Goal: Transaction & Acquisition: Purchase product/service

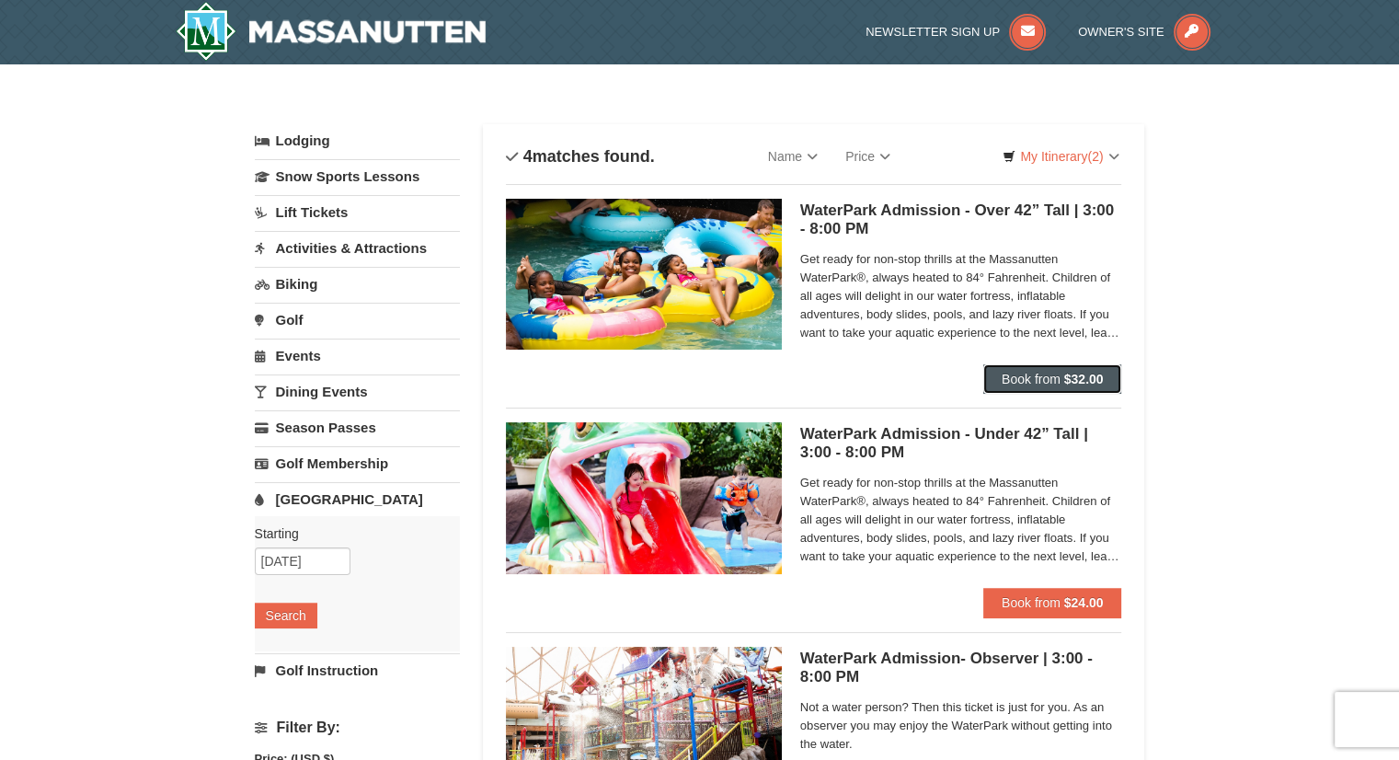
click at [1062, 375] on button "Book from $32.00" at bounding box center [1052, 378] width 139 height 29
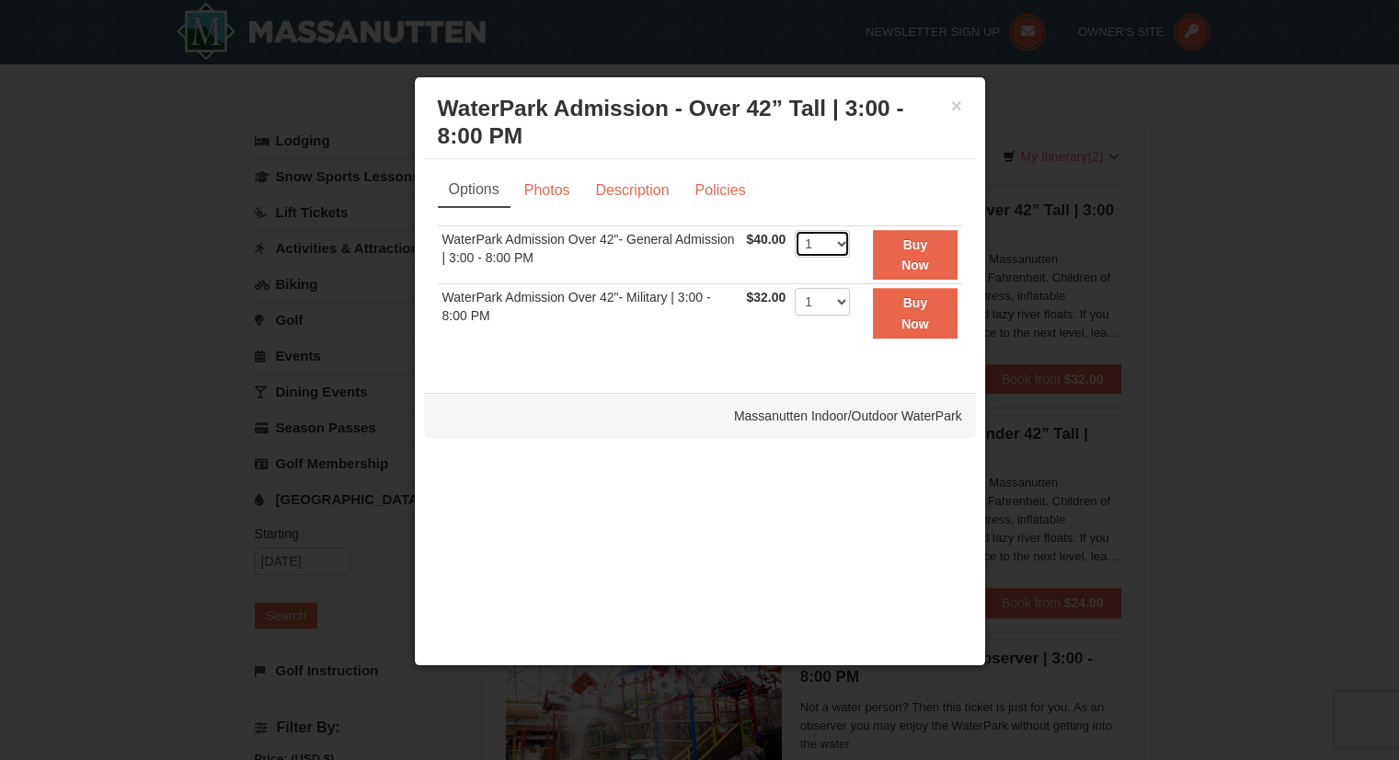
click at [837, 241] on select "1 2 3 4 5 6 7 8 9 10 11 12 13 14 15 16 17 18 19 20" at bounding box center [822, 244] width 55 height 28
select select "2"
click at [795, 230] on select "1 2 3 4 5 6 7 8 9 10 11 12 13 14 15 16 17 18 19 20" at bounding box center [822, 244] width 55 height 28
click at [911, 253] on button "Buy Now" at bounding box center [915, 255] width 84 height 51
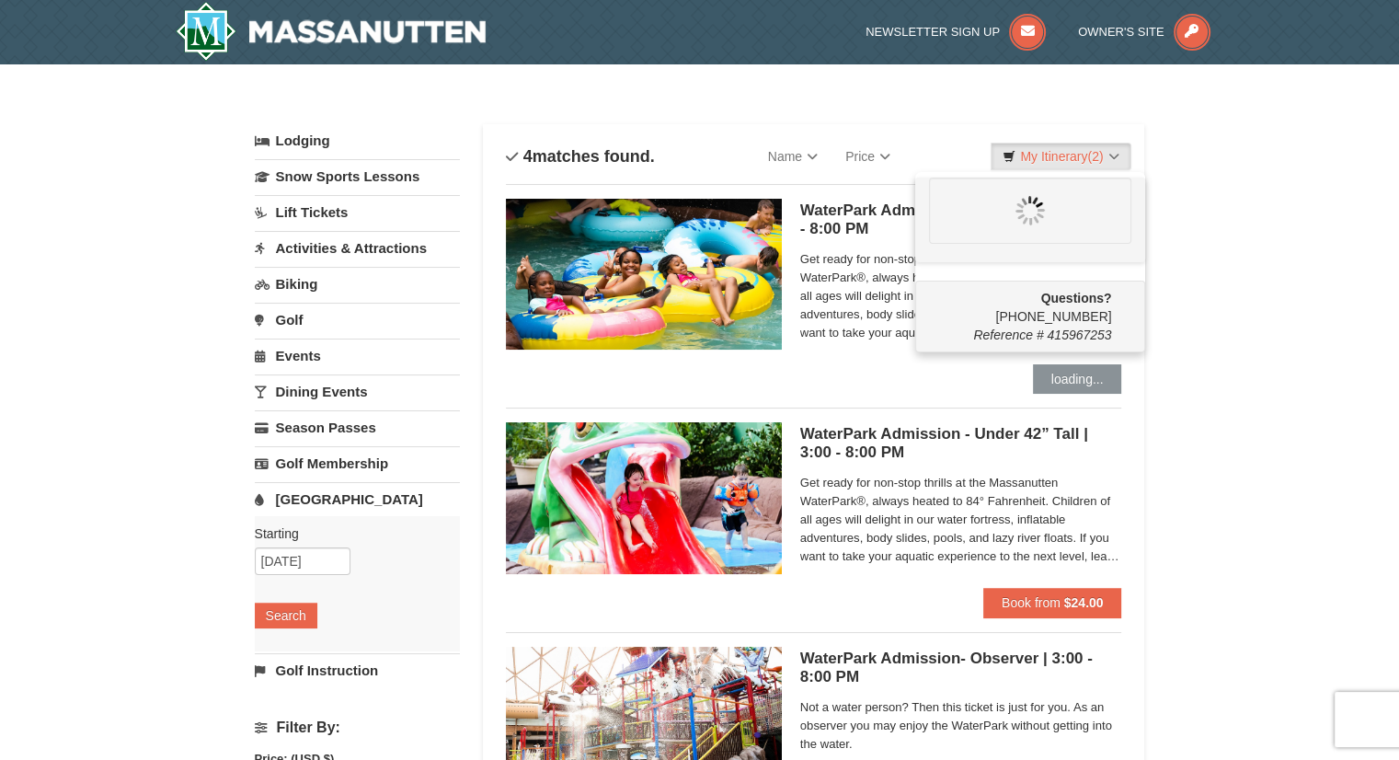
click at [1250, 185] on div "× Categories List Filter My Itinerary (2) Questions? [PHONE_NUMBER] Reference #…" at bounding box center [699, 597] width 1399 height 1066
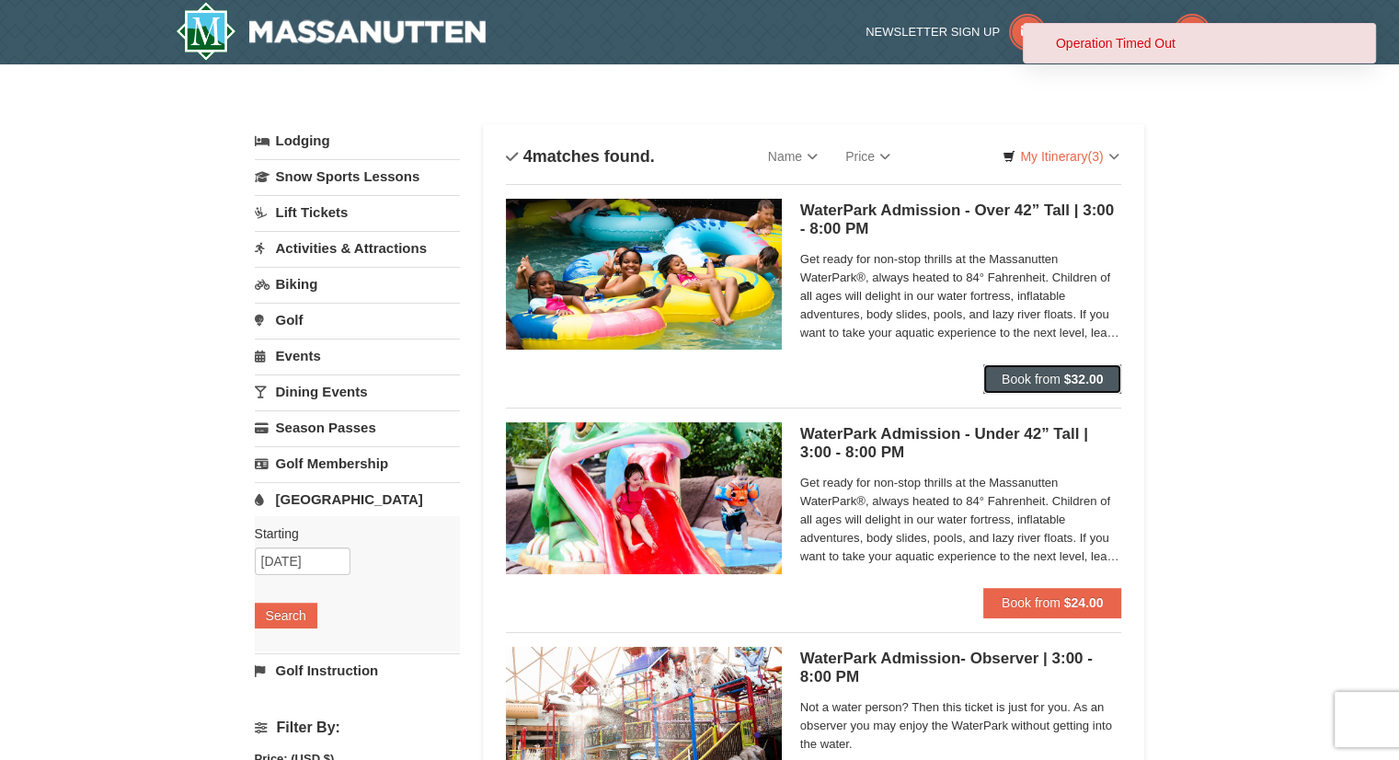
click at [1099, 378] on strong "$32.00" at bounding box center [1084, 379] width 40 height 15
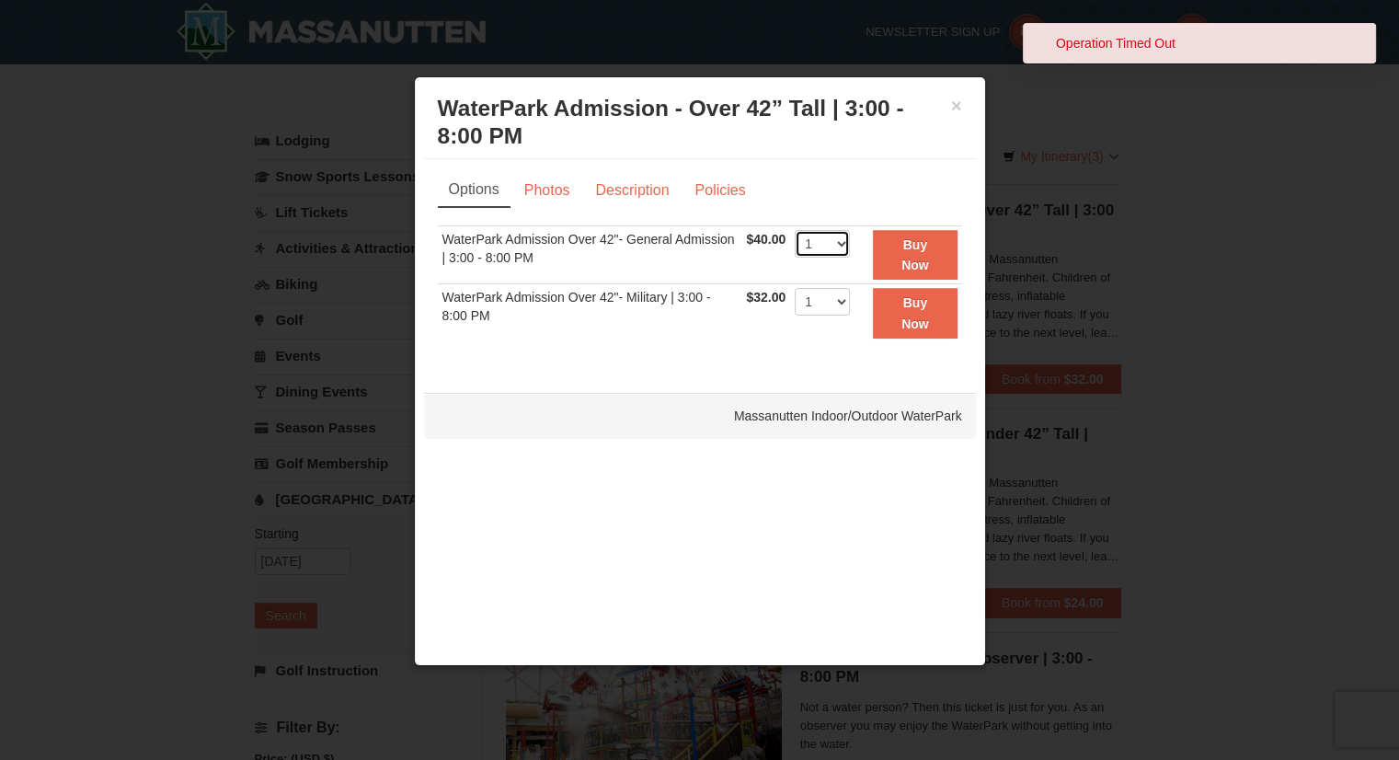
click at [842, 246] on select "1 2 3 4 5 6 7 8 9 10 11 12 13 14 15 16 17 18 19 20" at bounding box center [822, 244] width 55 height 28
select select "2"
click at [795, 230] on select "1 2 3 4 5 6 7 8 9 10 11 12 13 14 15 16 17 18 19 20" at bounding box center [822, 244] width 55 height 28
click at [894, 253] on button "Buy Now" at bounding box center [915, 255] width 84 height 51
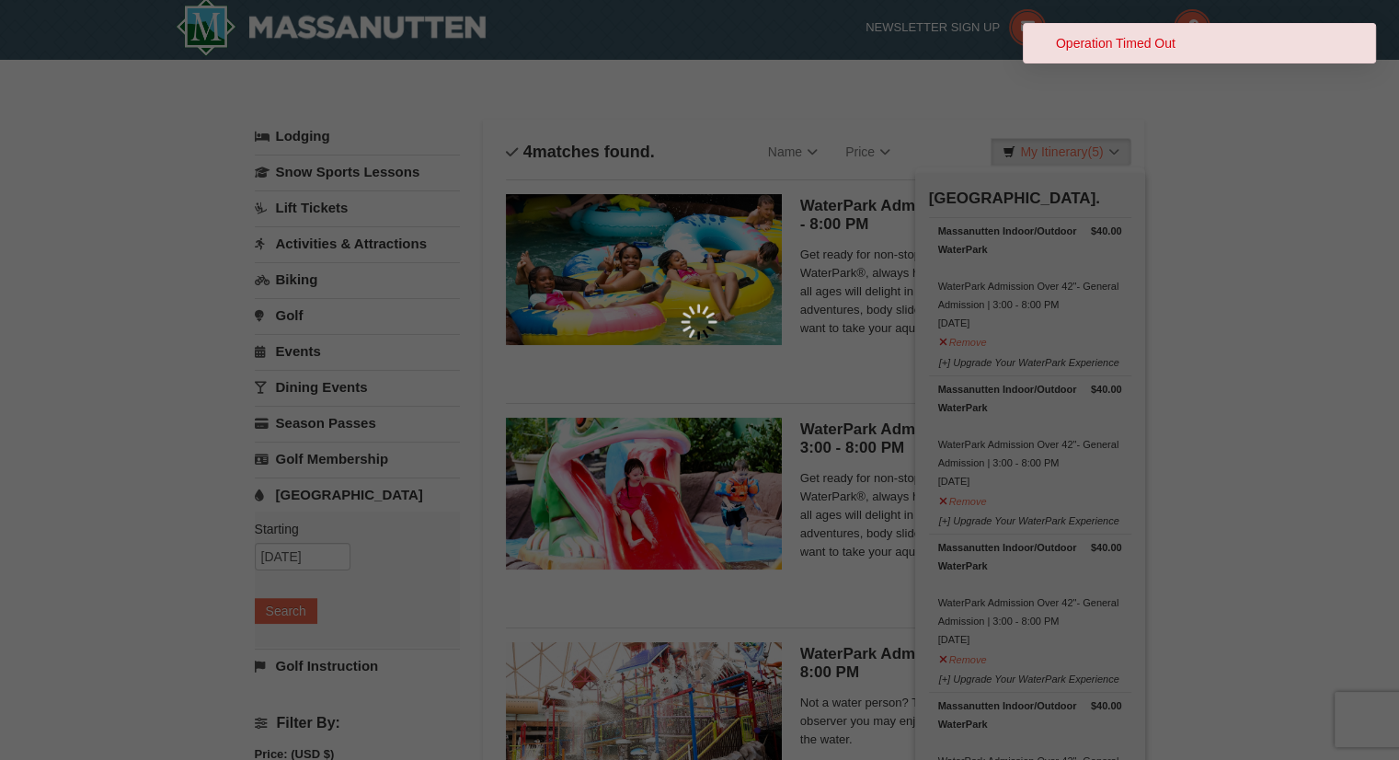
scroll to position [6, 0]
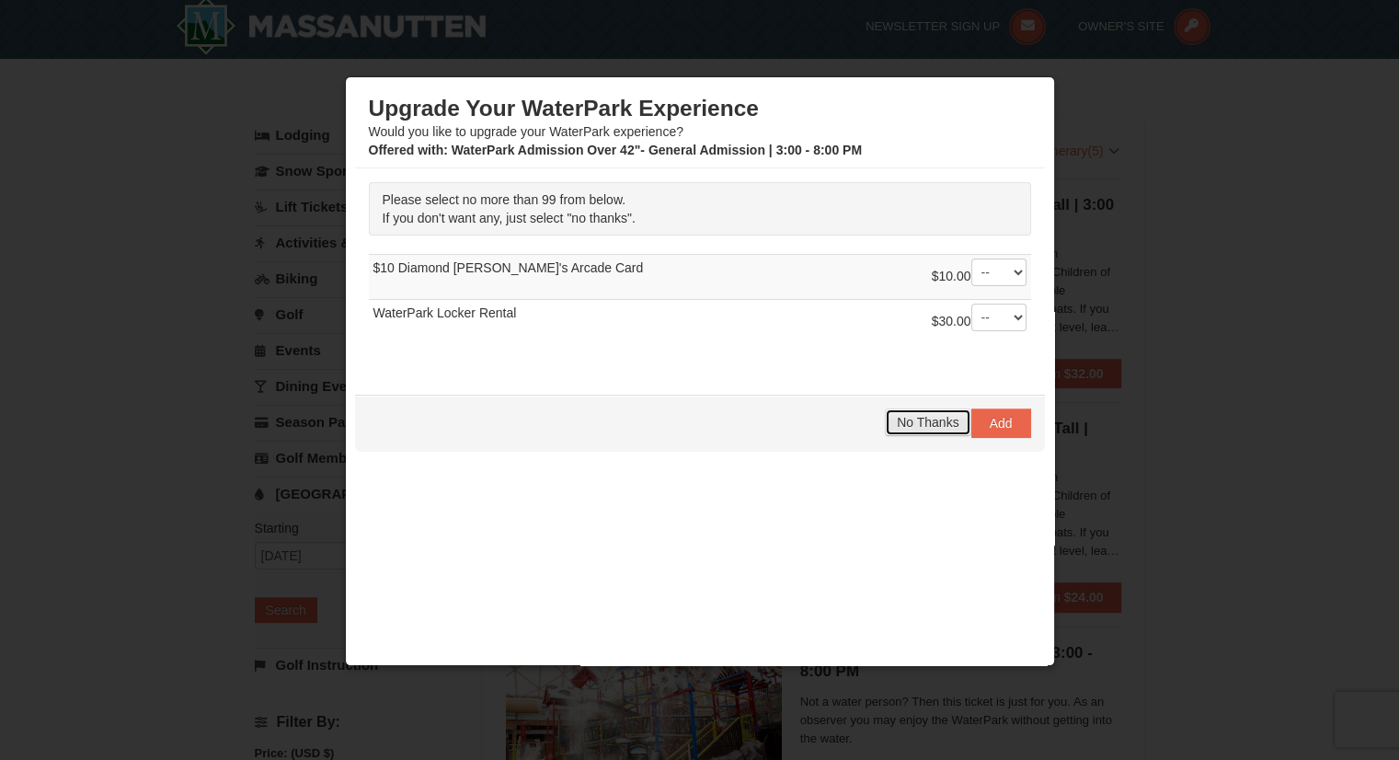
click at [910, 408] on button "No Thanks" at bounding box center [928, 422] width 86 height 28
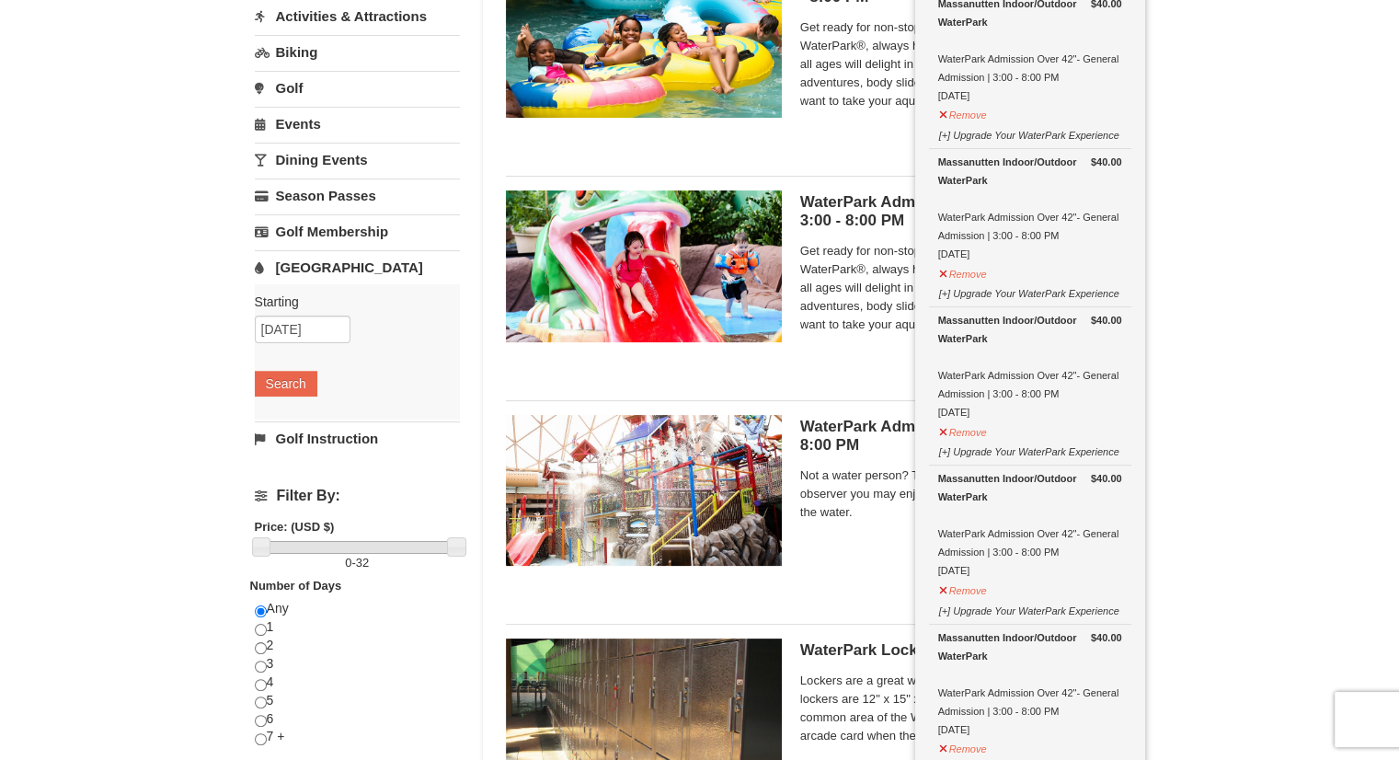
scroll to position [373, 0]
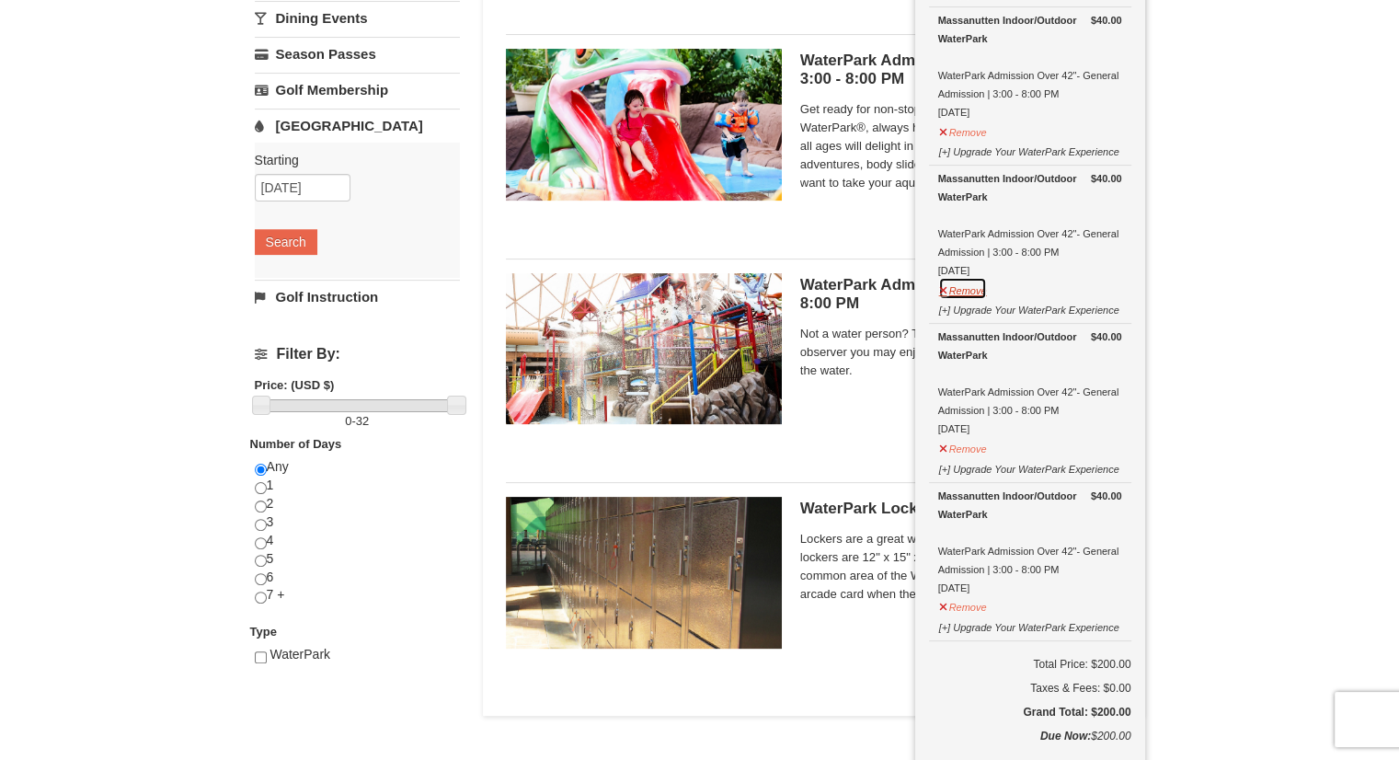
click at [968, 291] on button "Remove" at bounding box center [963, 288] width 50 height 23
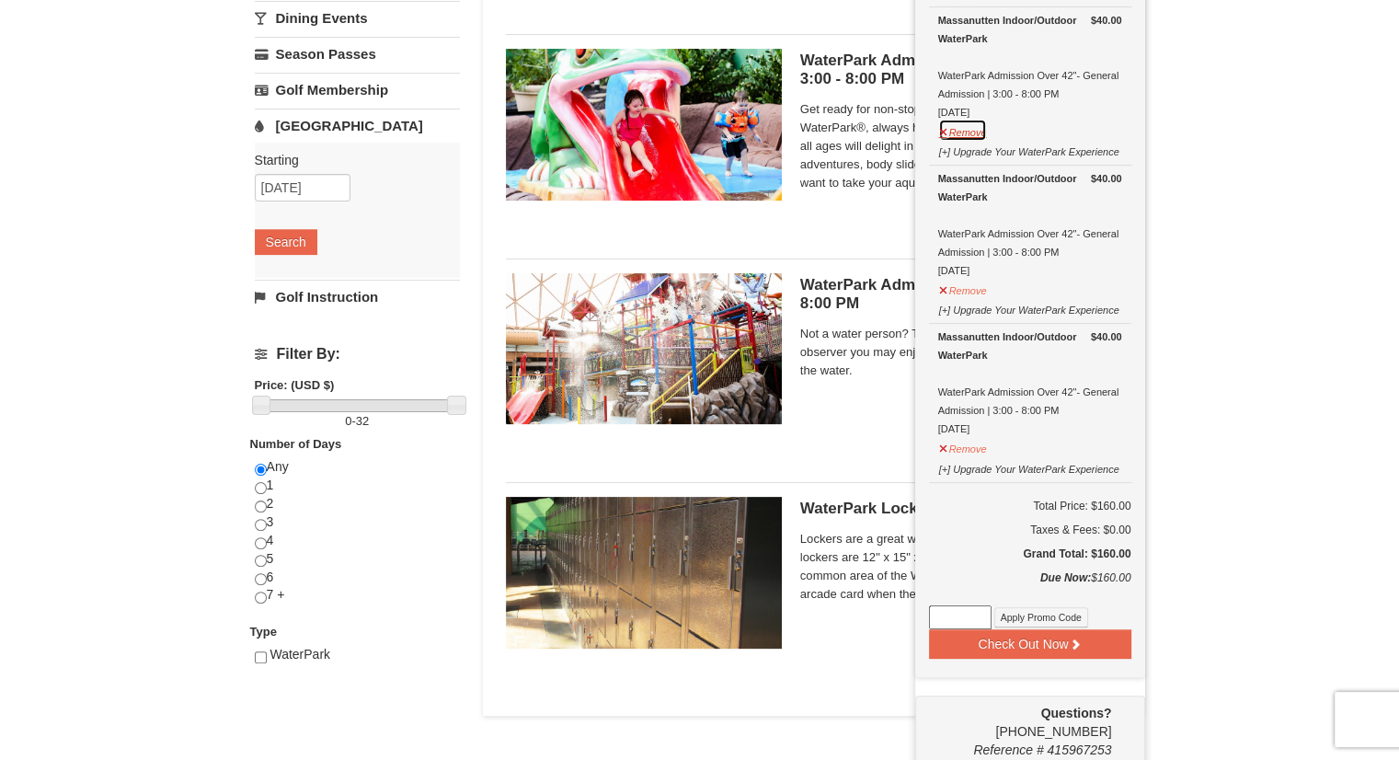
click at [961, 121] on button "Remove" at bounding box center [963, 130] width 50 height 23
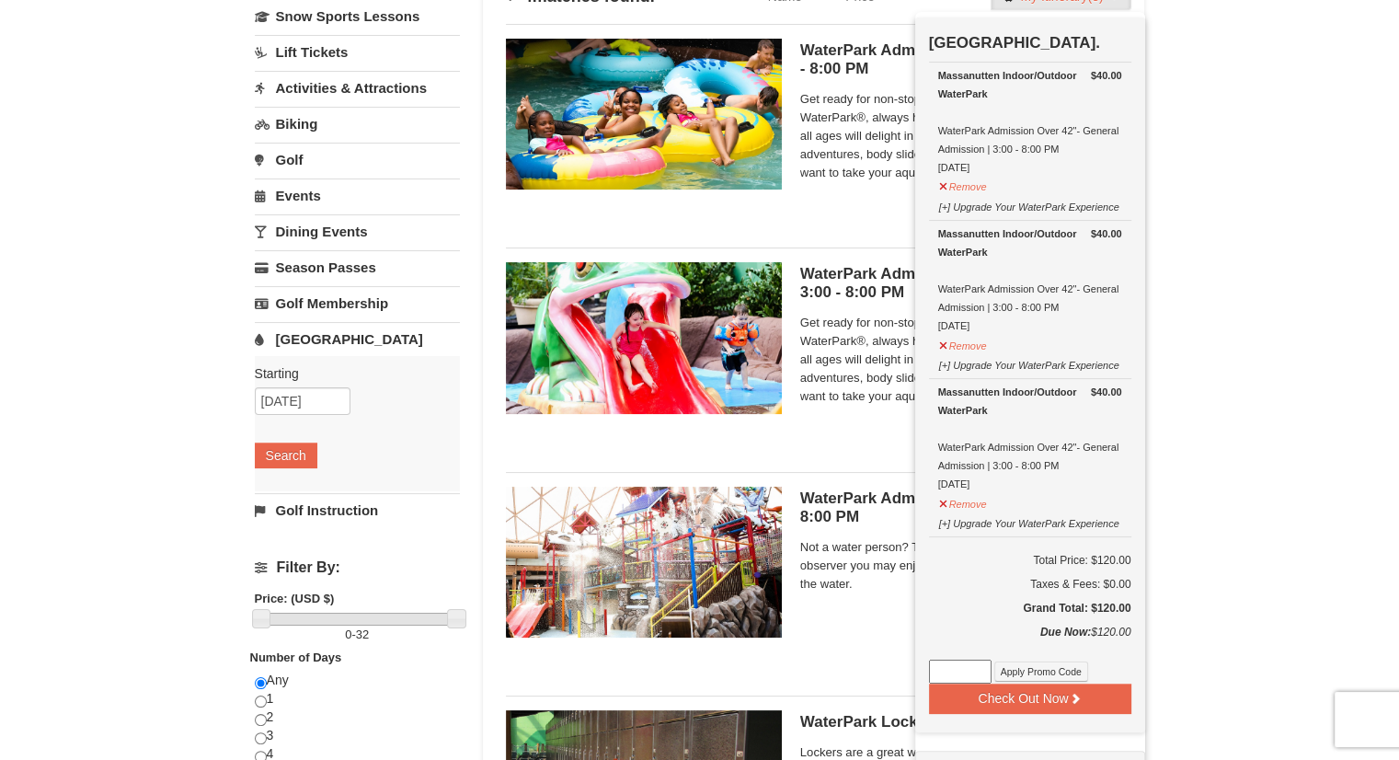
scroll to position [97, 0]
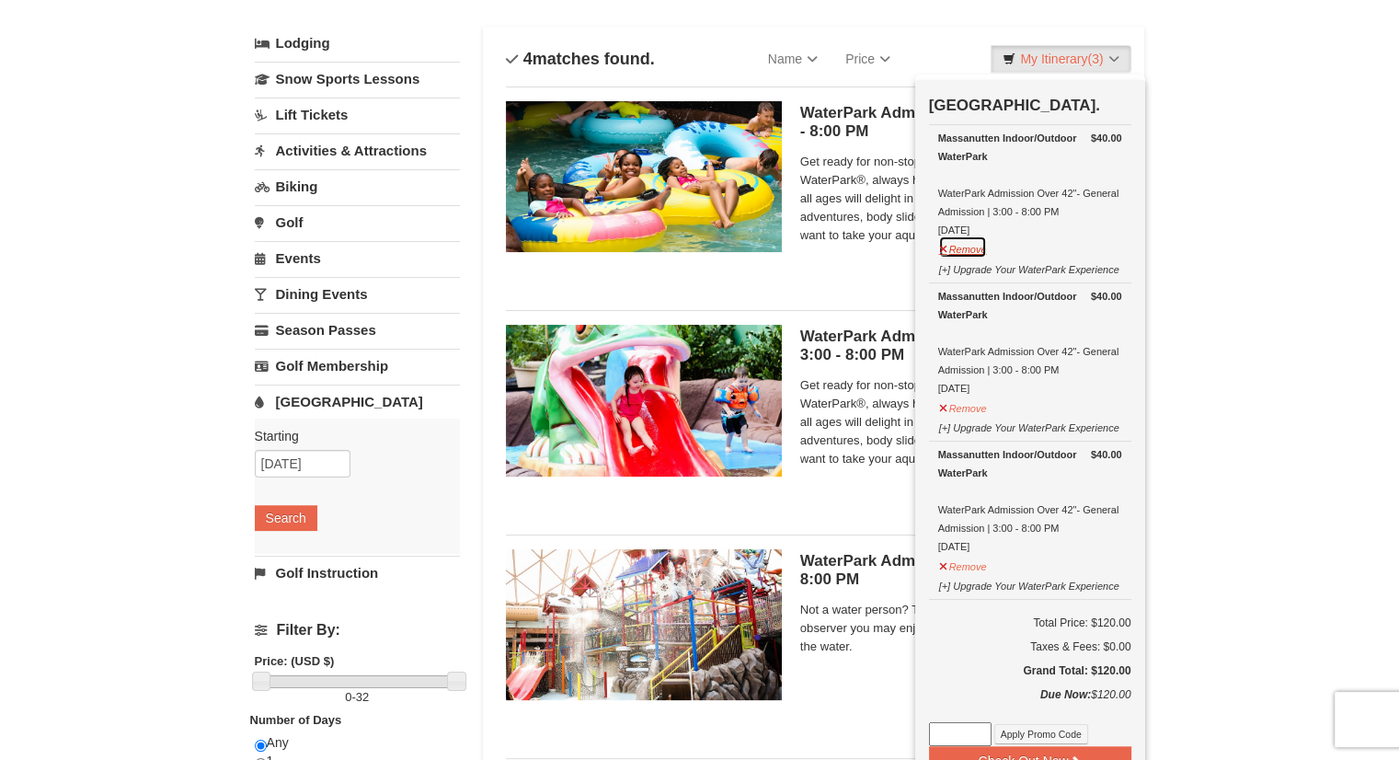
click at [971, 249] on button "Remove" at bounding box center [963, 246] width 50 height 23
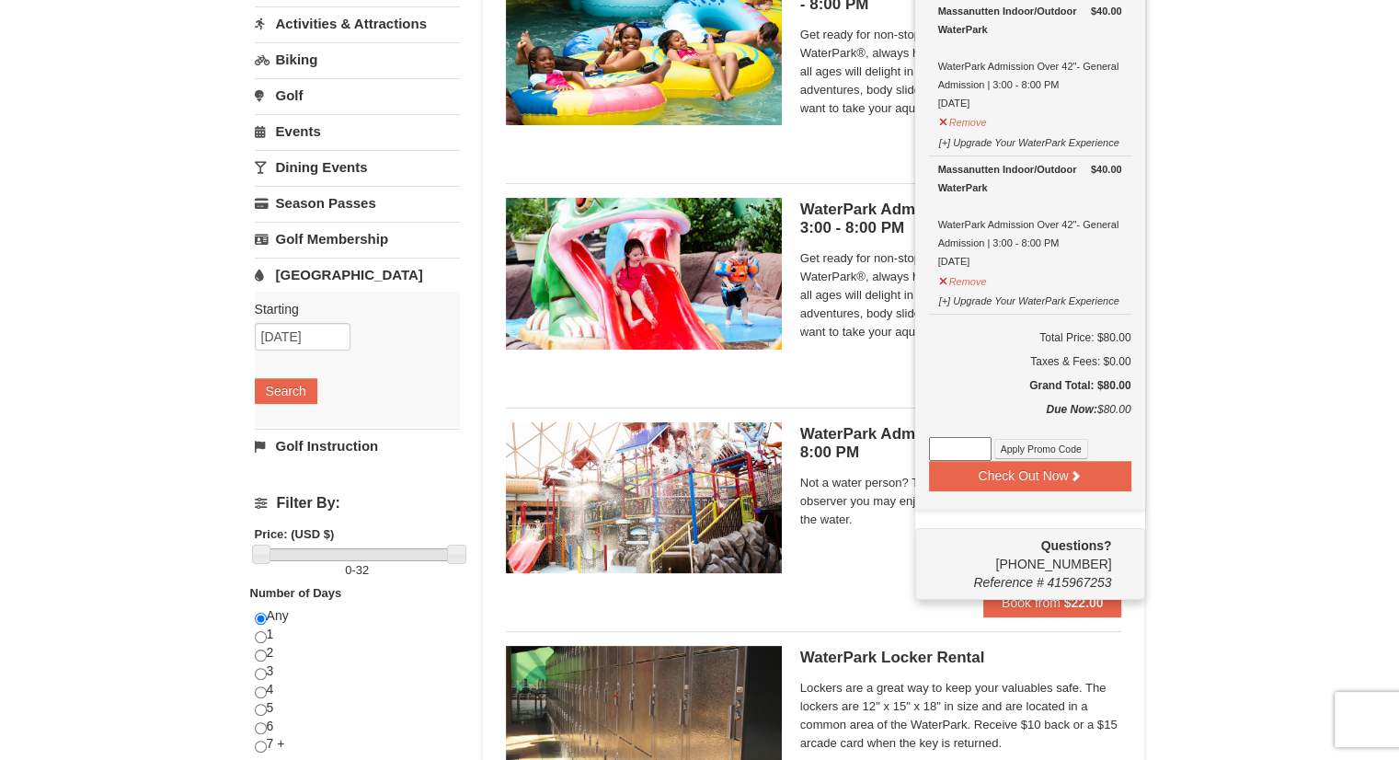
scroll to position [281, 0]
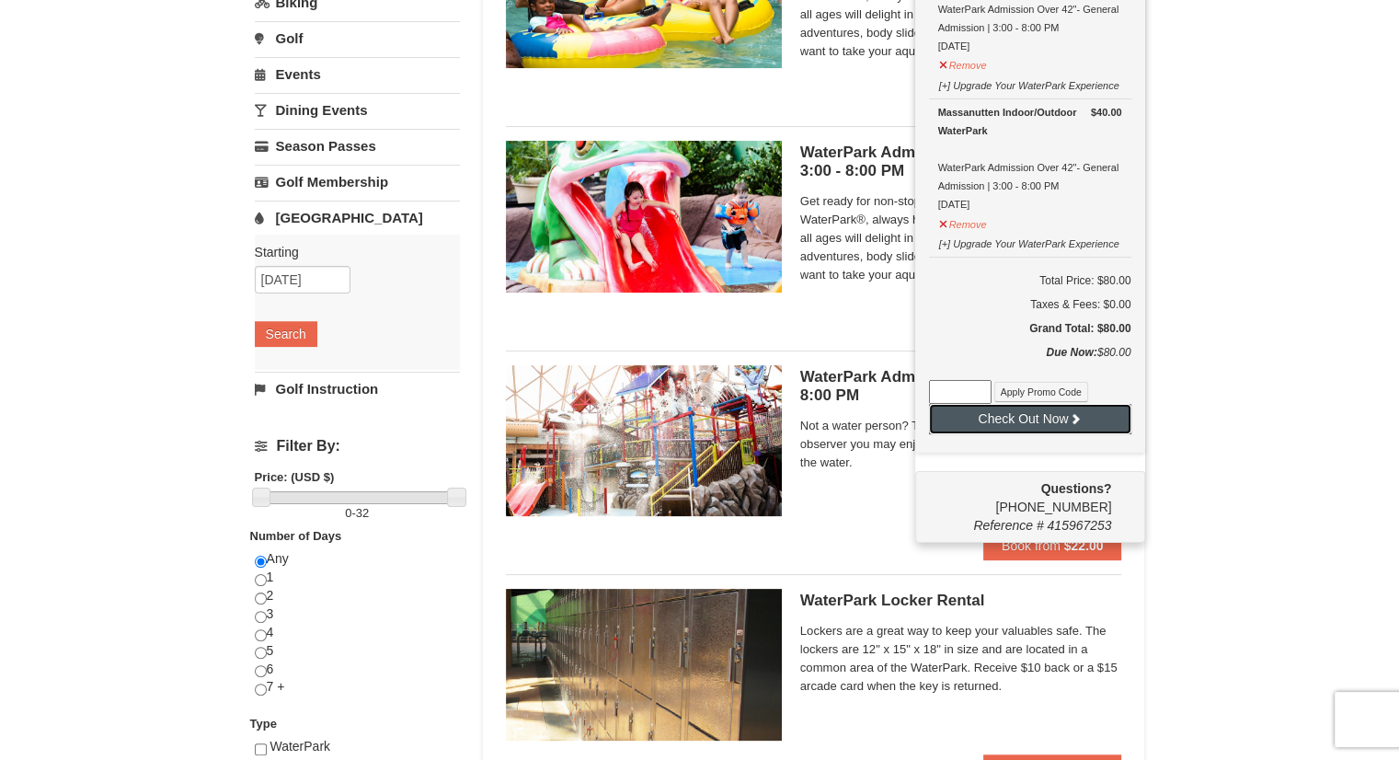
click at [1046, 414] on button "Check Out Now" at bounding box center [1030, 418] width 202 height 29
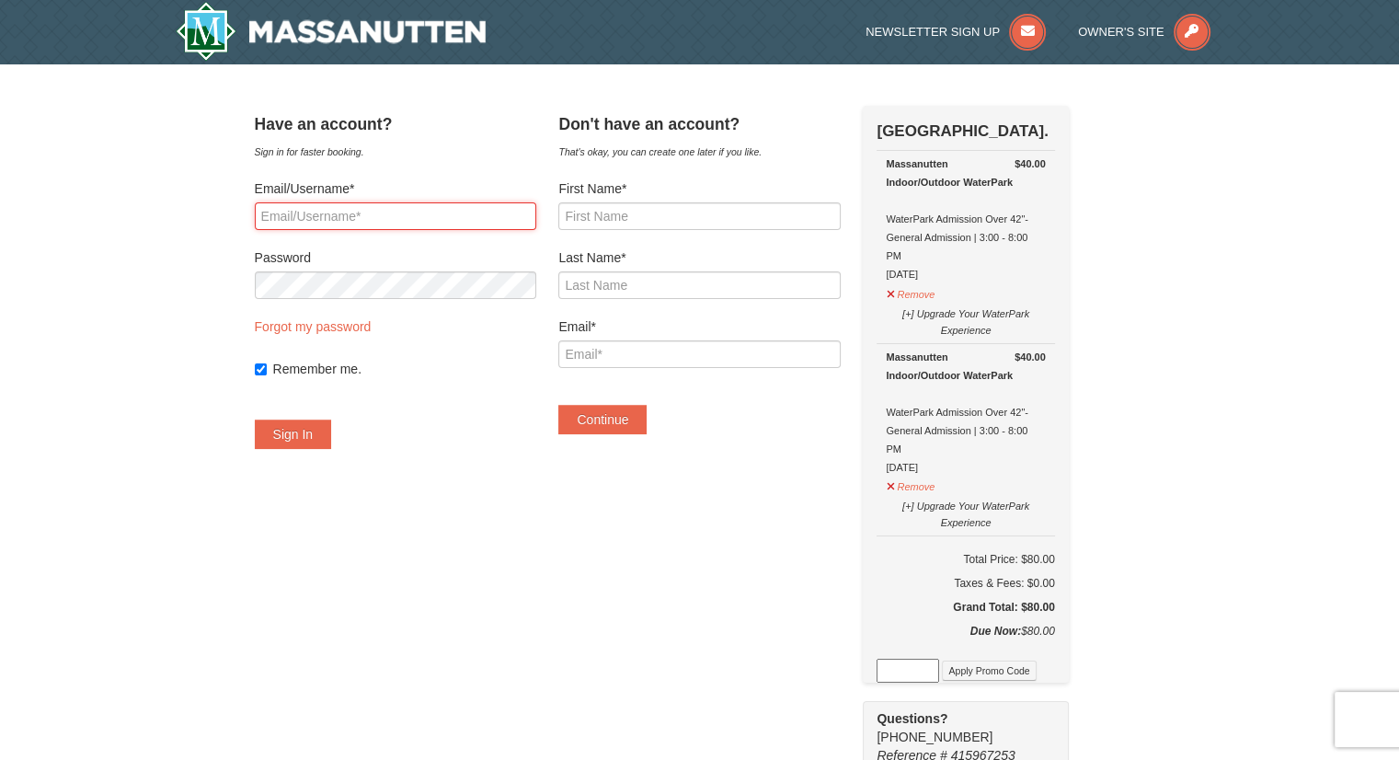
click at [459, 212] on input "Email/Username*" at bounding box center [395, 216] width 281 height 28
type input "vanessa"
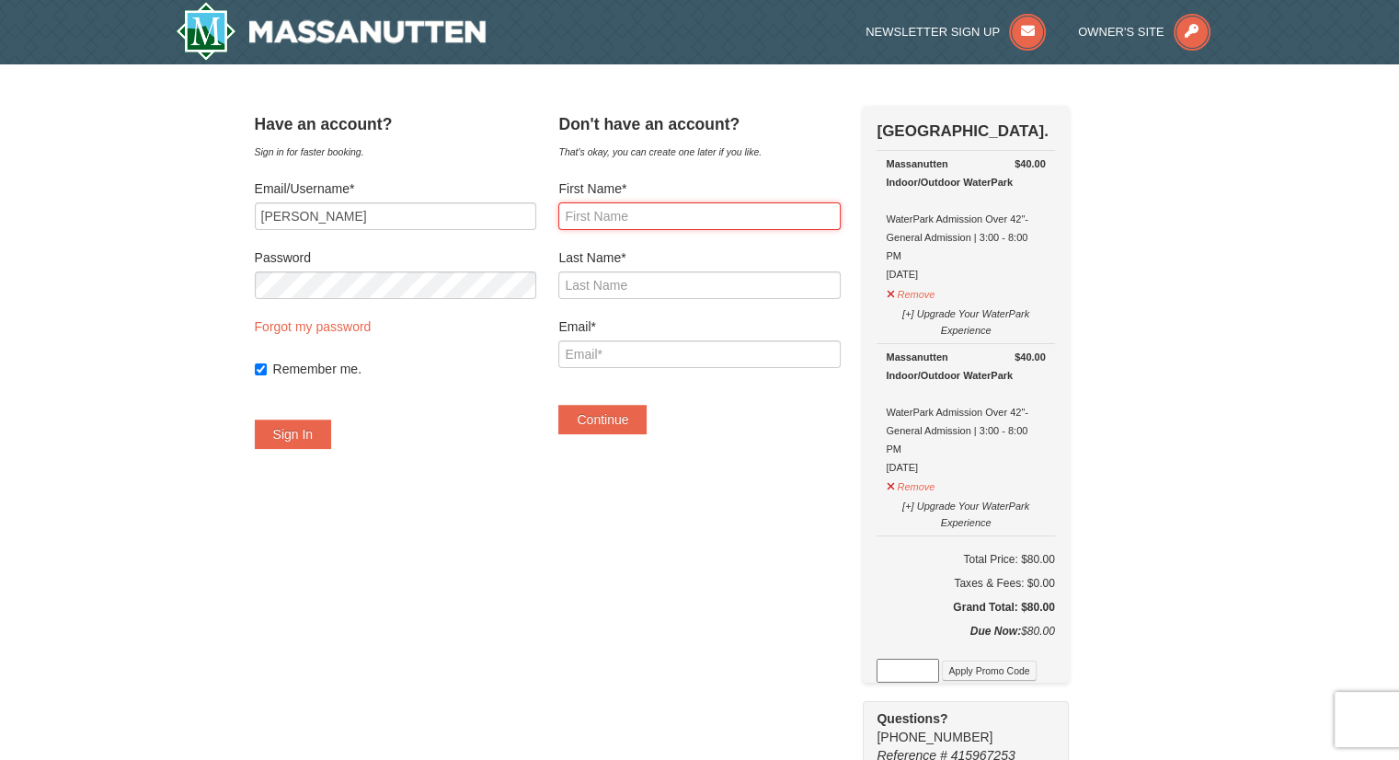
click at [636, 220] on input "First Name*" at bounding box center [698, 216] width 281 height 28
type input "vanessa"
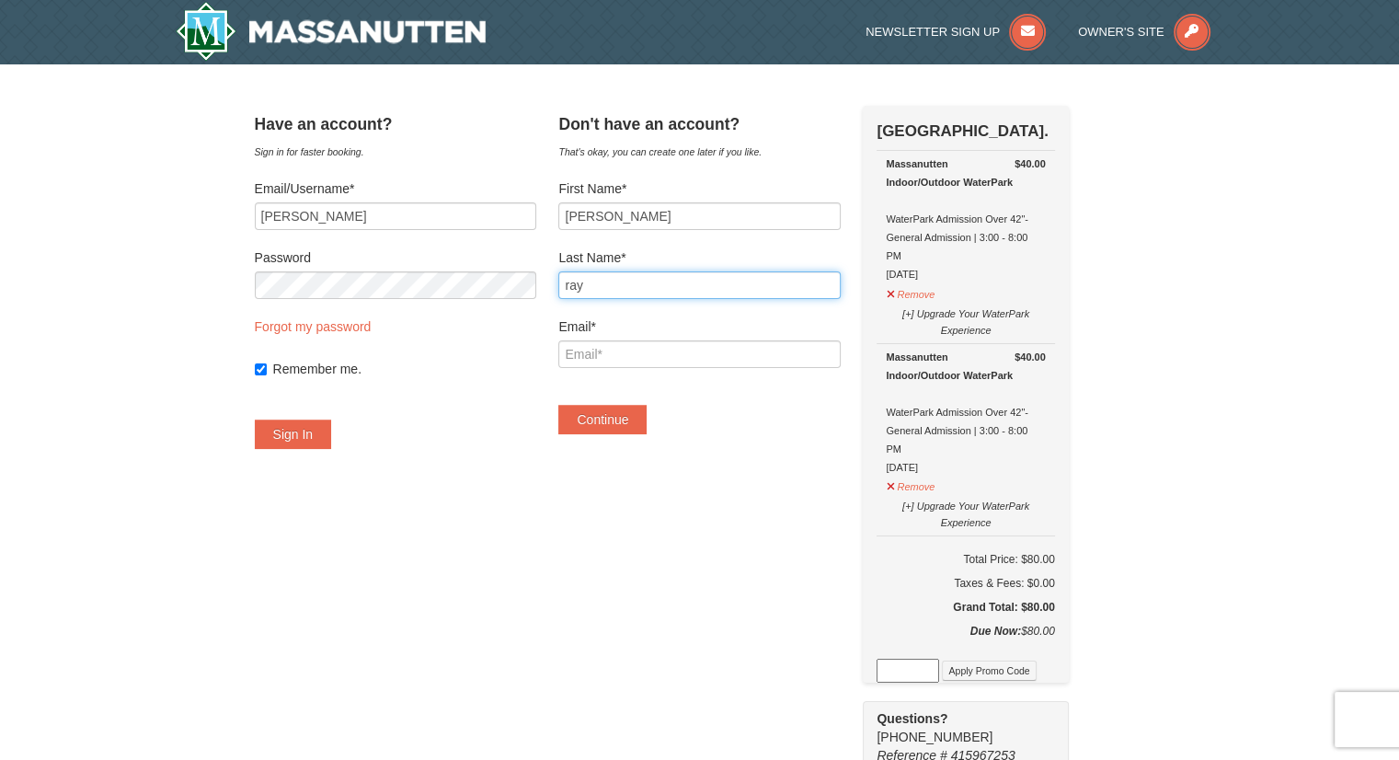
type input "ray"
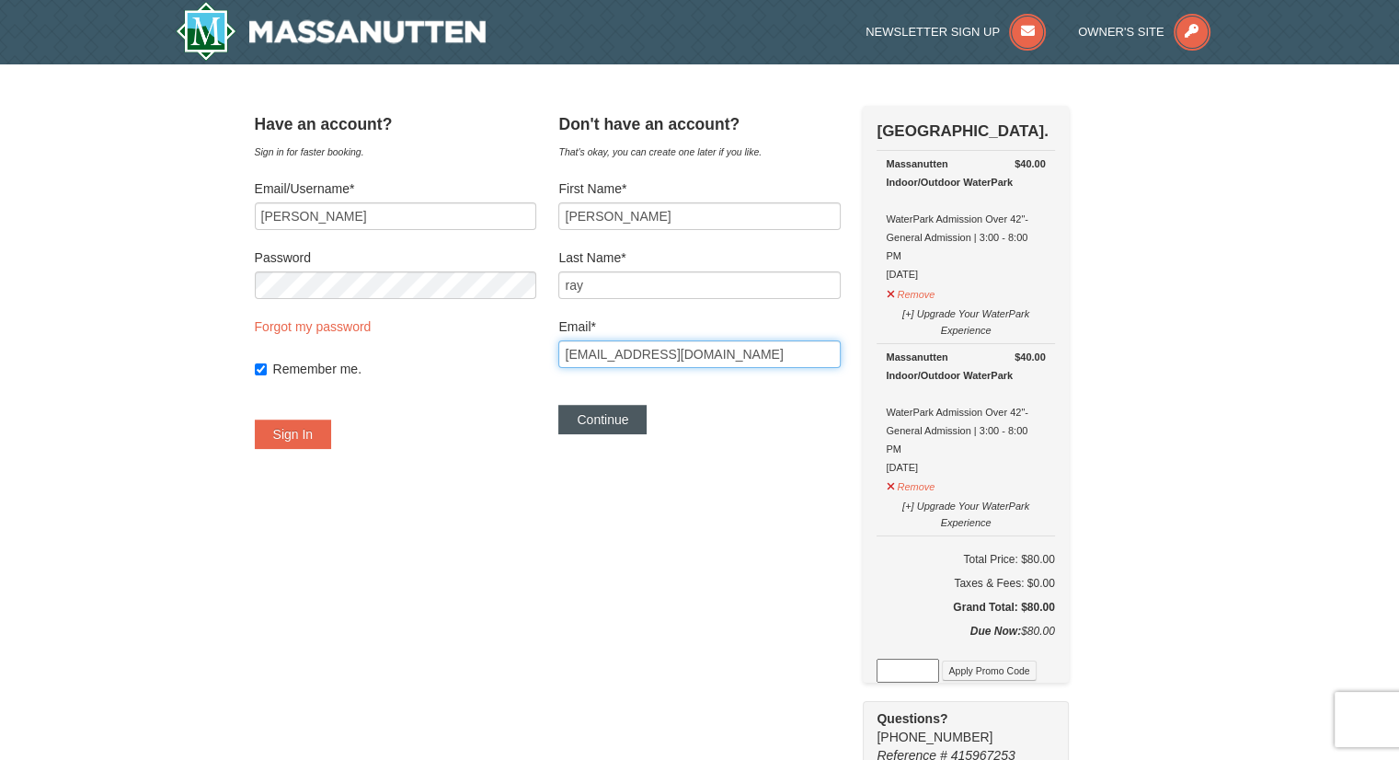
type input "ray.vanesss@gmail.com"
click at [647, 431] on button "Continue" at bounding box center [602, 419] width 88 height 29
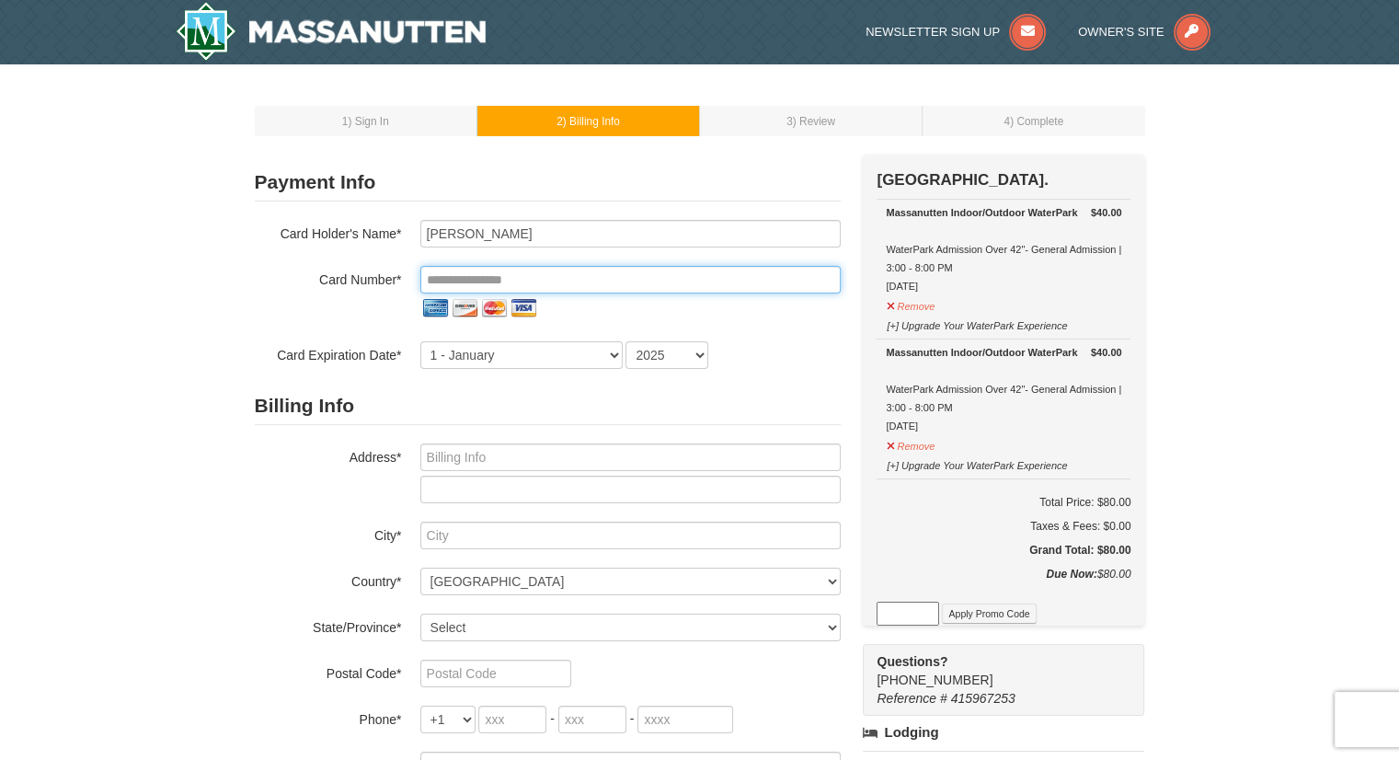
click at [508, 272] on input "tel" at bounding box center [630, 280] width 420 height 28
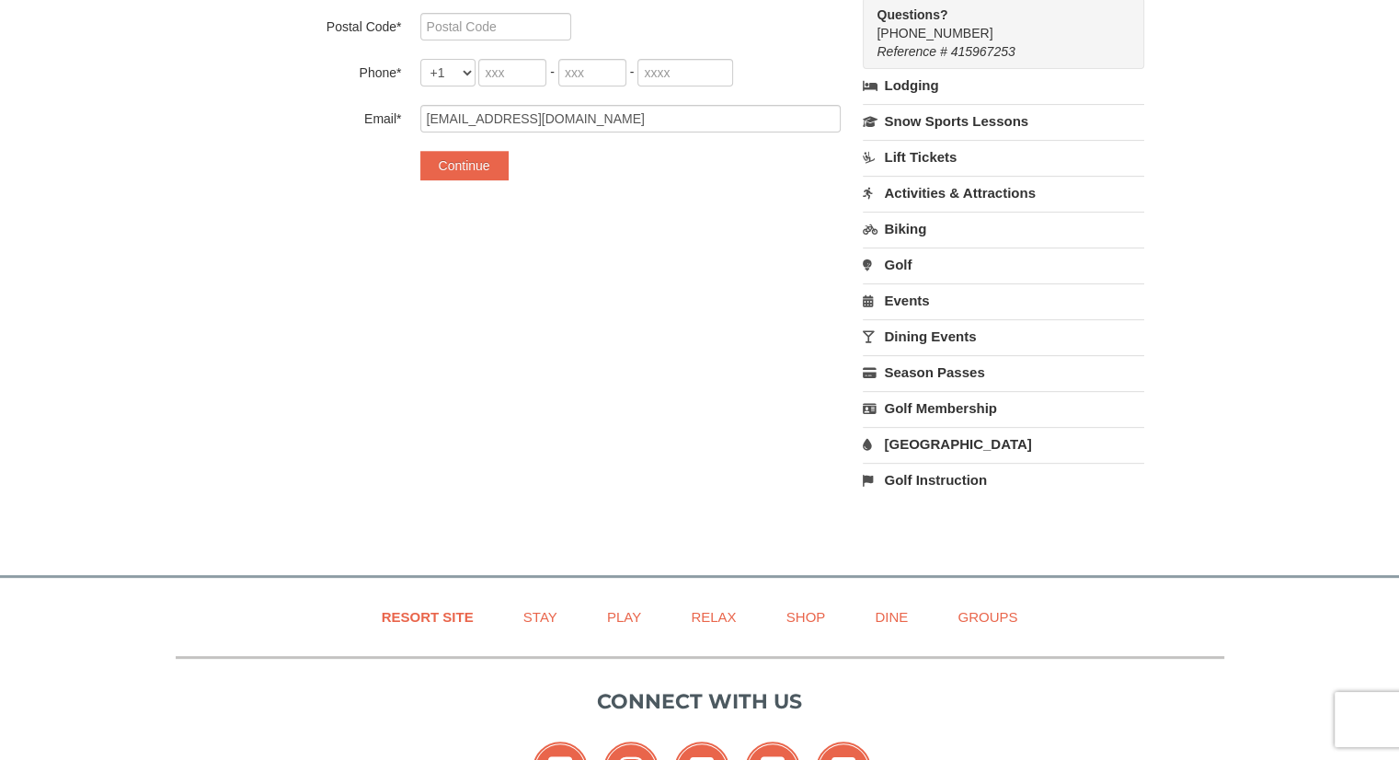
scroll to position [644, 0]
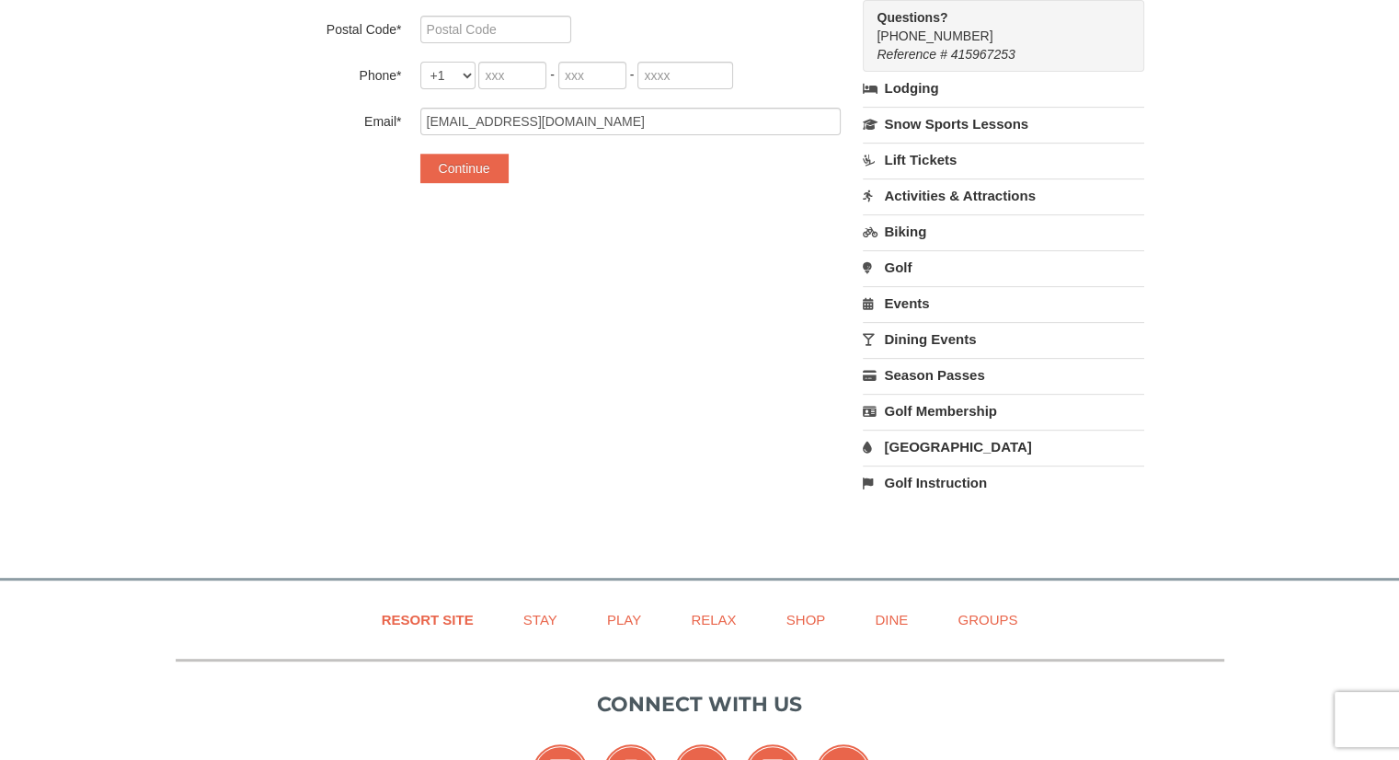
click at [953, 338] on link "Dining Events" at bounding box center [1003, 339] width 281 height 34
